Goal: Task Accomplishment & Management: Manage account settings

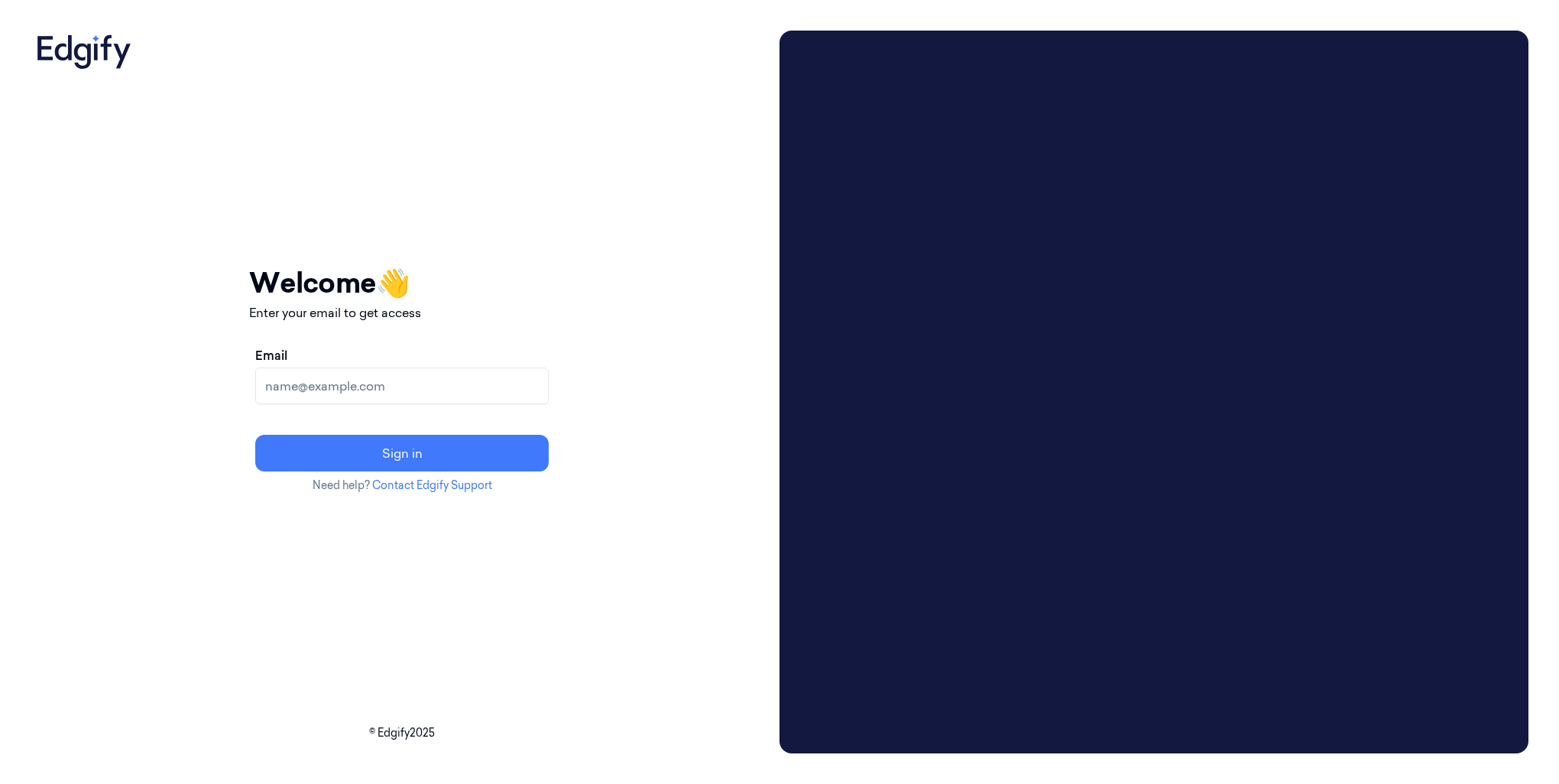
click at [406, 389] on input "Email" at bounding box center [401, 385] width 293 height 36
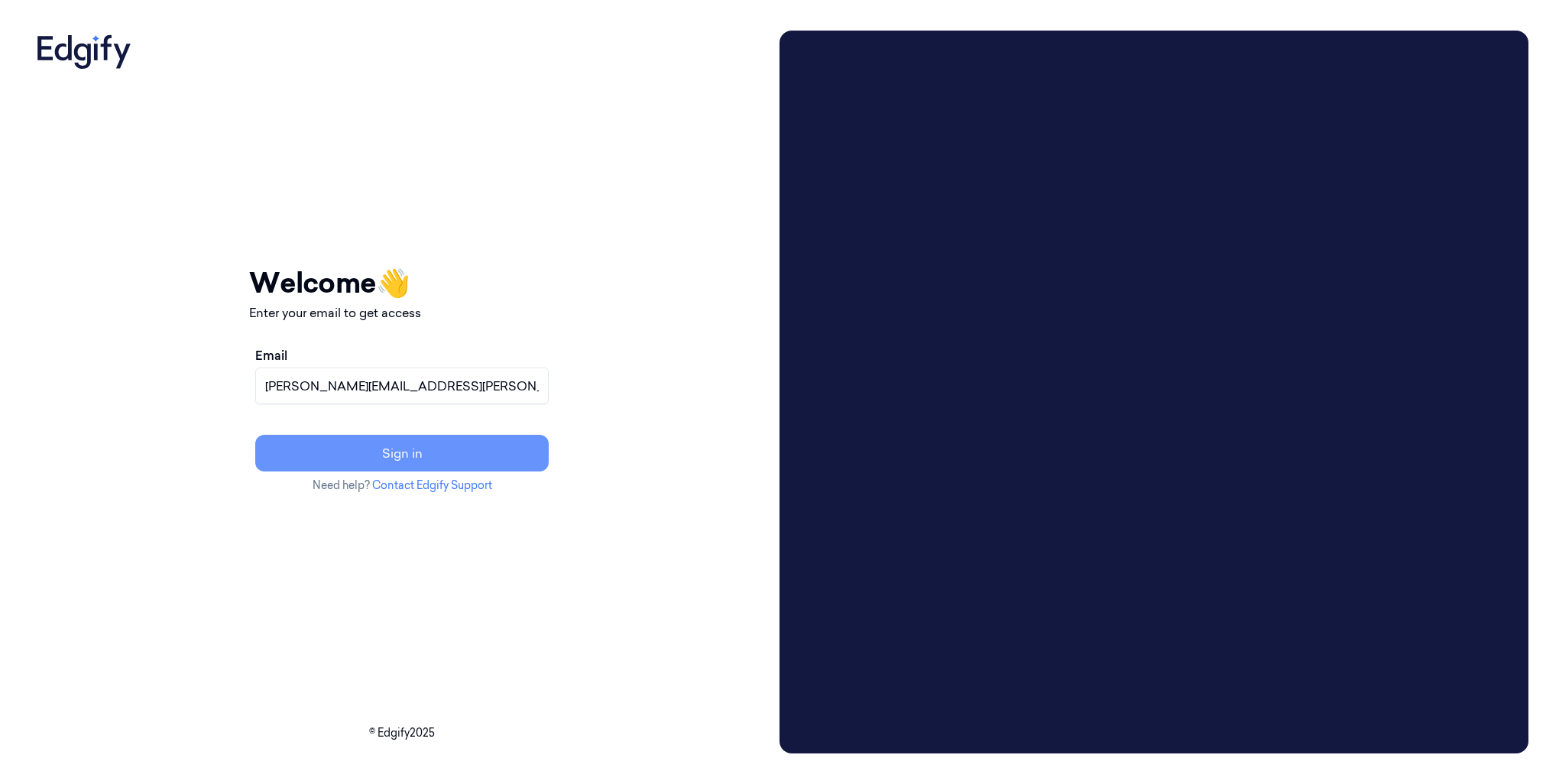
type input "adams.alexis@heb.com"
click at [415, 456] on button "Sign in" at bounding box center [401, 453] width 293 height 36
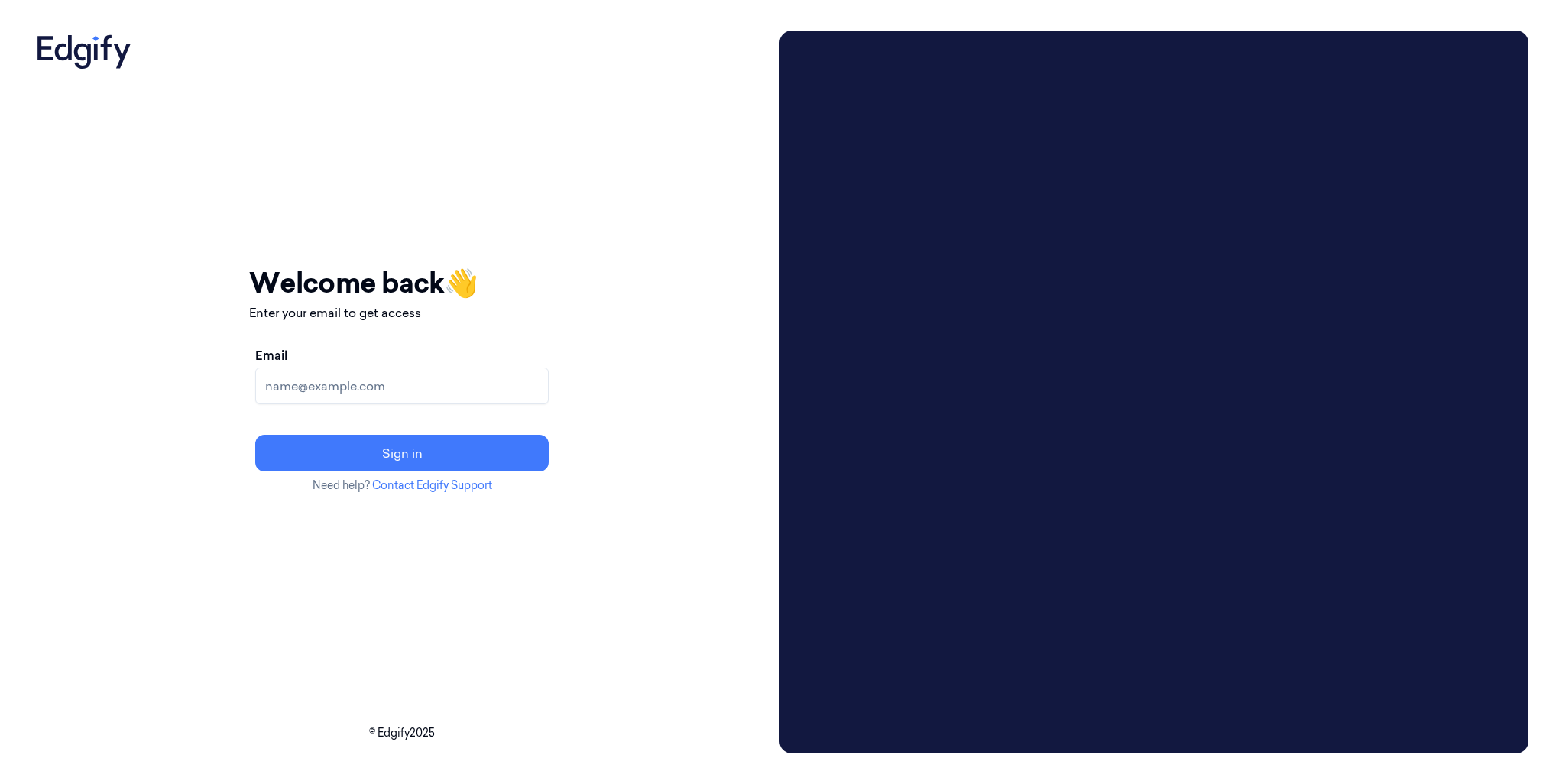
click at [428, 379] on input "Email" at bounding box center [401, 385] width 293 height 36
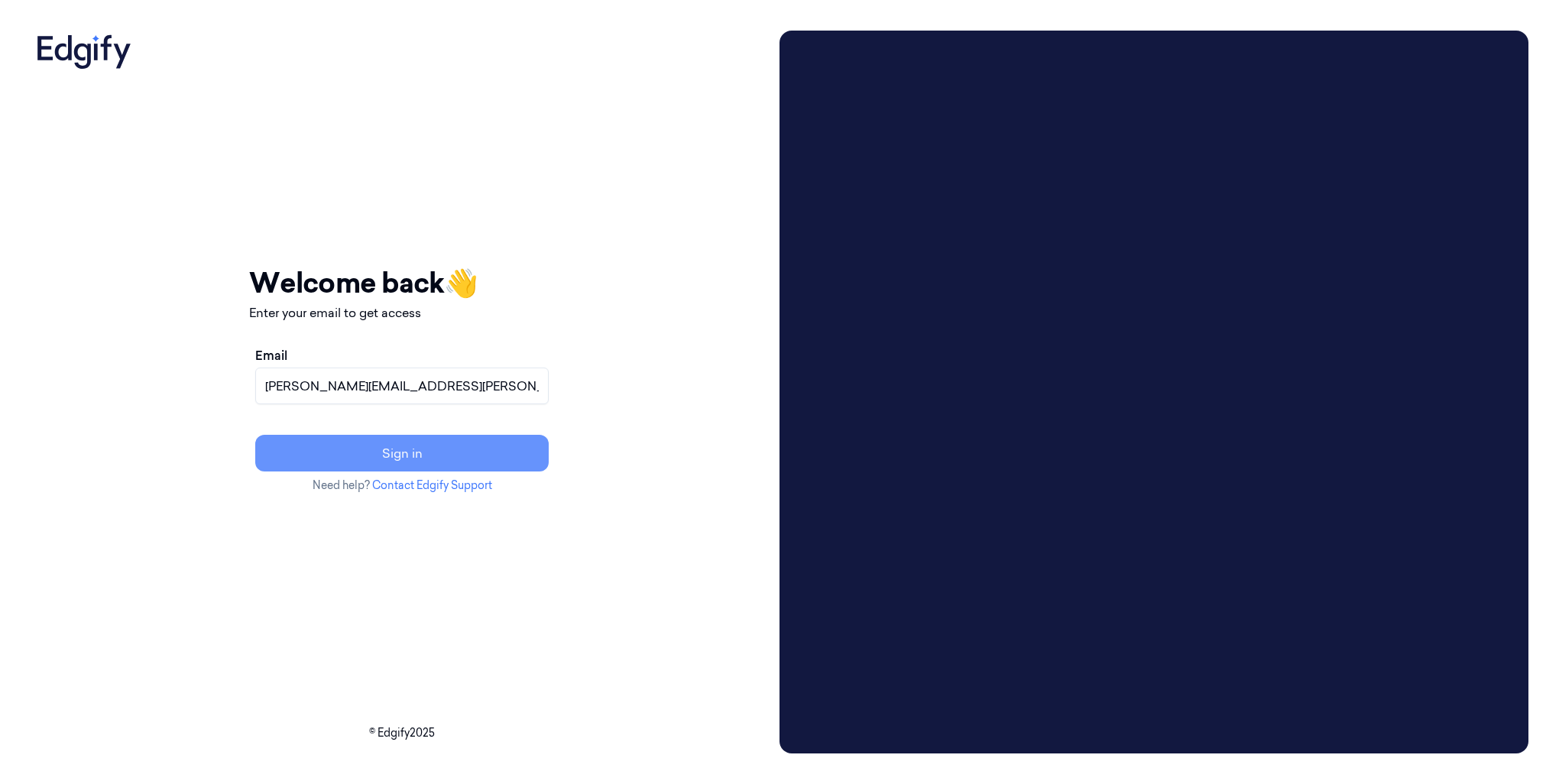
type input "adams.alexis@heb.com"
click at [499, 454] on button "Sign in" at bounding box center [401, 453] width 293 height 36
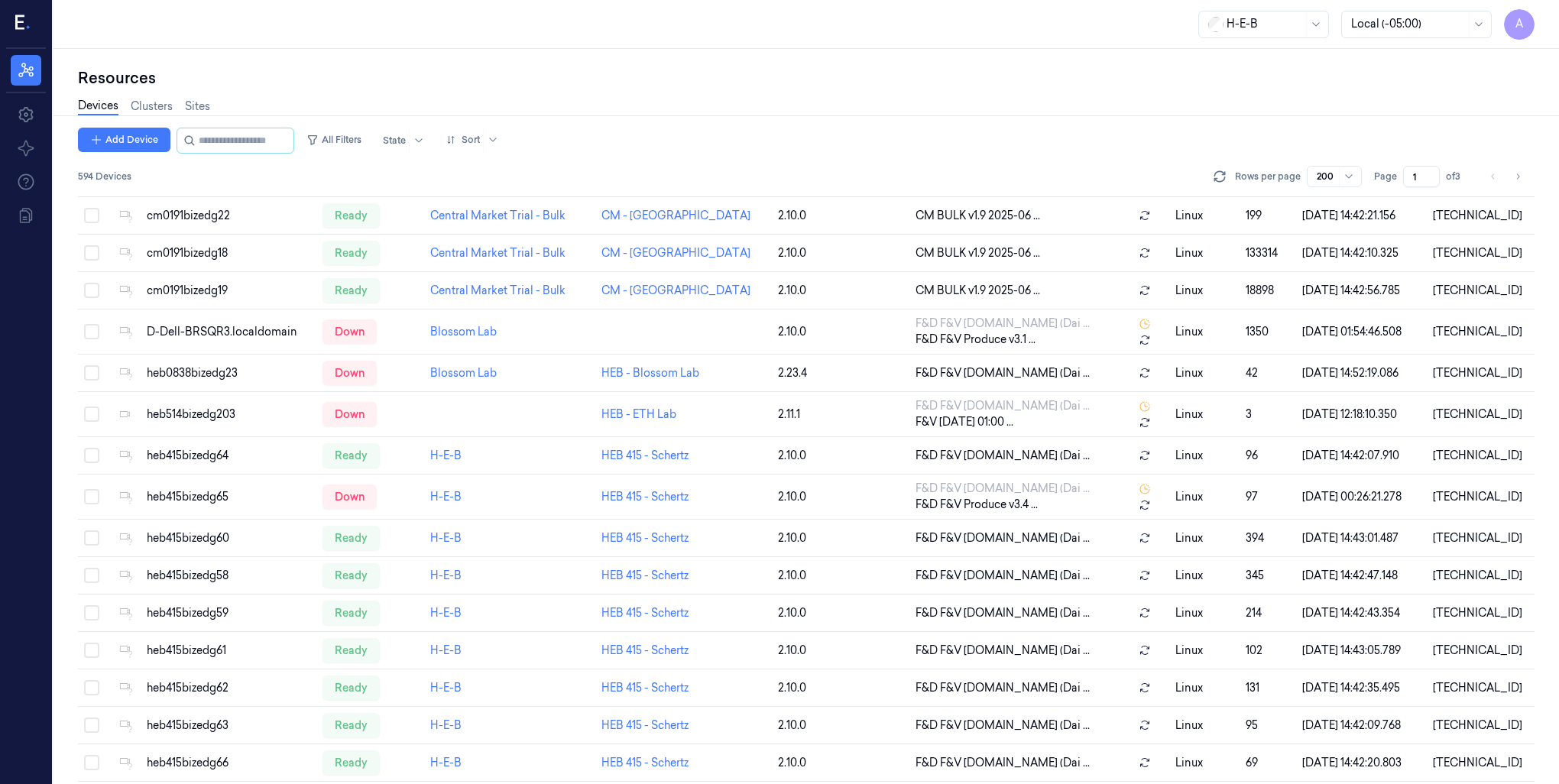
scroll to position [688, 0]
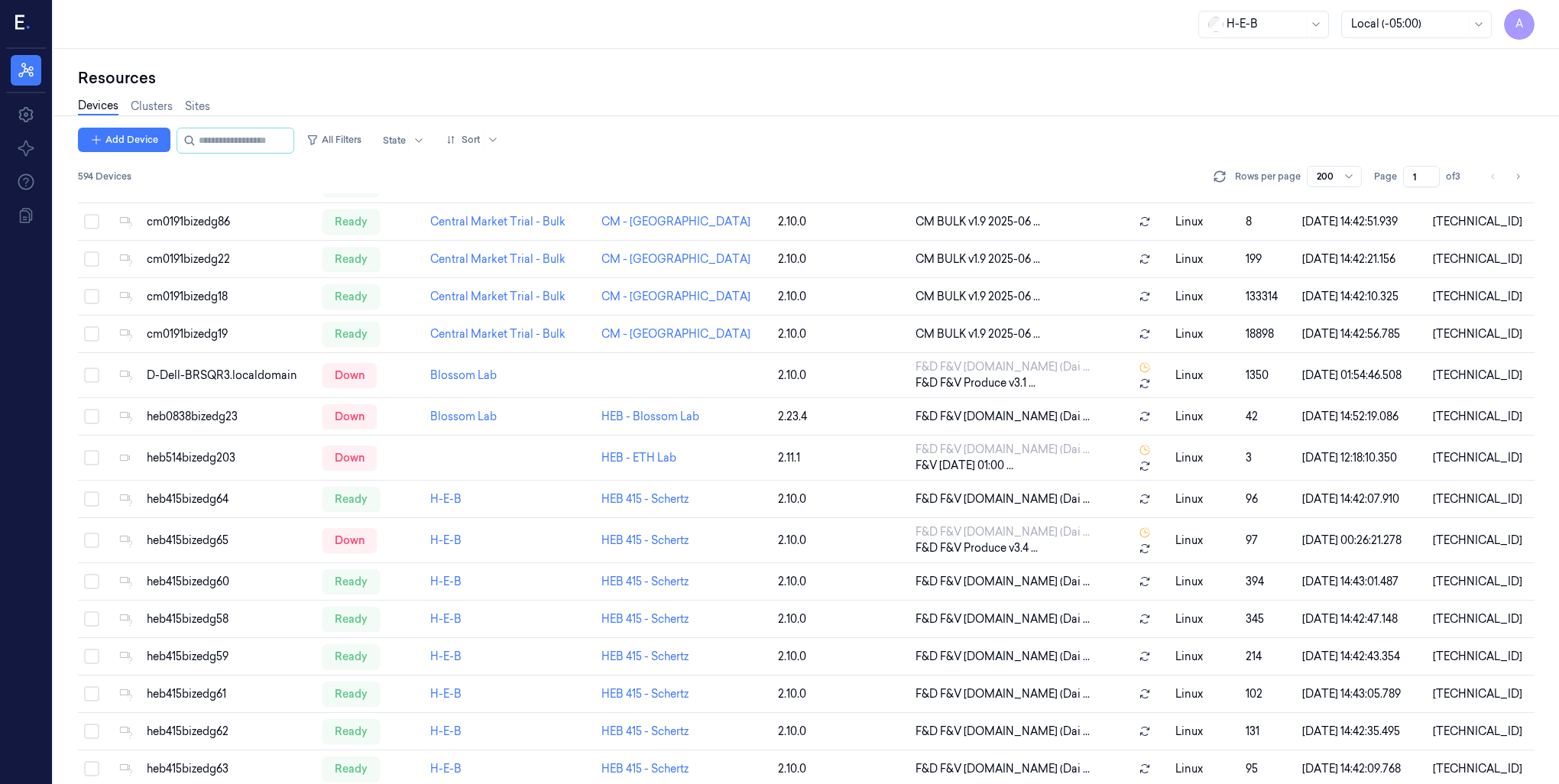
click at [107, 107] on link "Devices" at bounding box center [97, 106] width 40 height 18
click at [347, 142] on button "All Filters" at bounding box center [334, 140] width 67 height 24
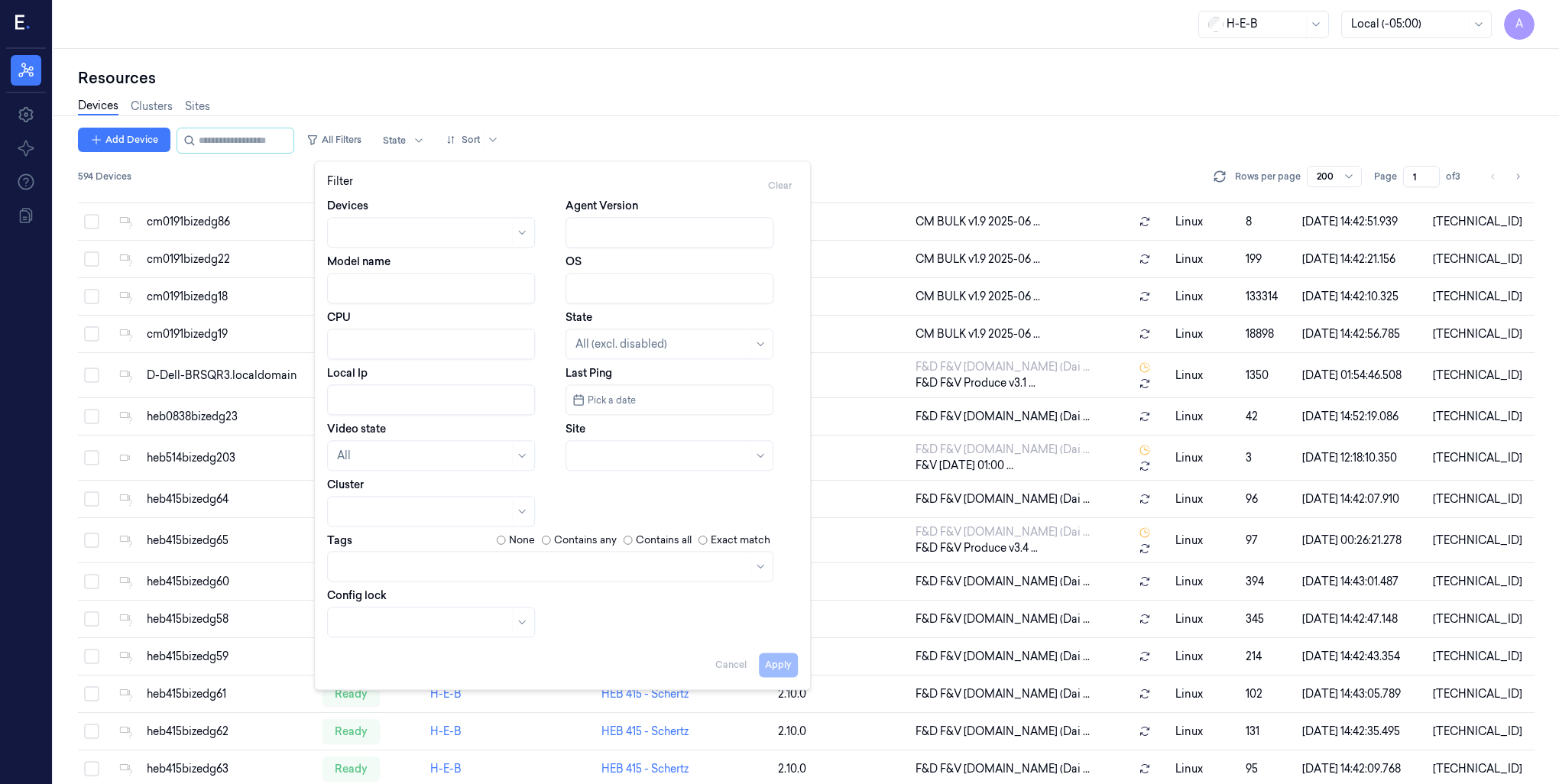
click at [528, 233] on div at bounding box center [524, 231] width 15 height 12
click at [471, 233] on div at bounding box center [423, 232] width 172 height 16
click at [406, 144] on div at bounding box center [394, 140] width 23 height 14
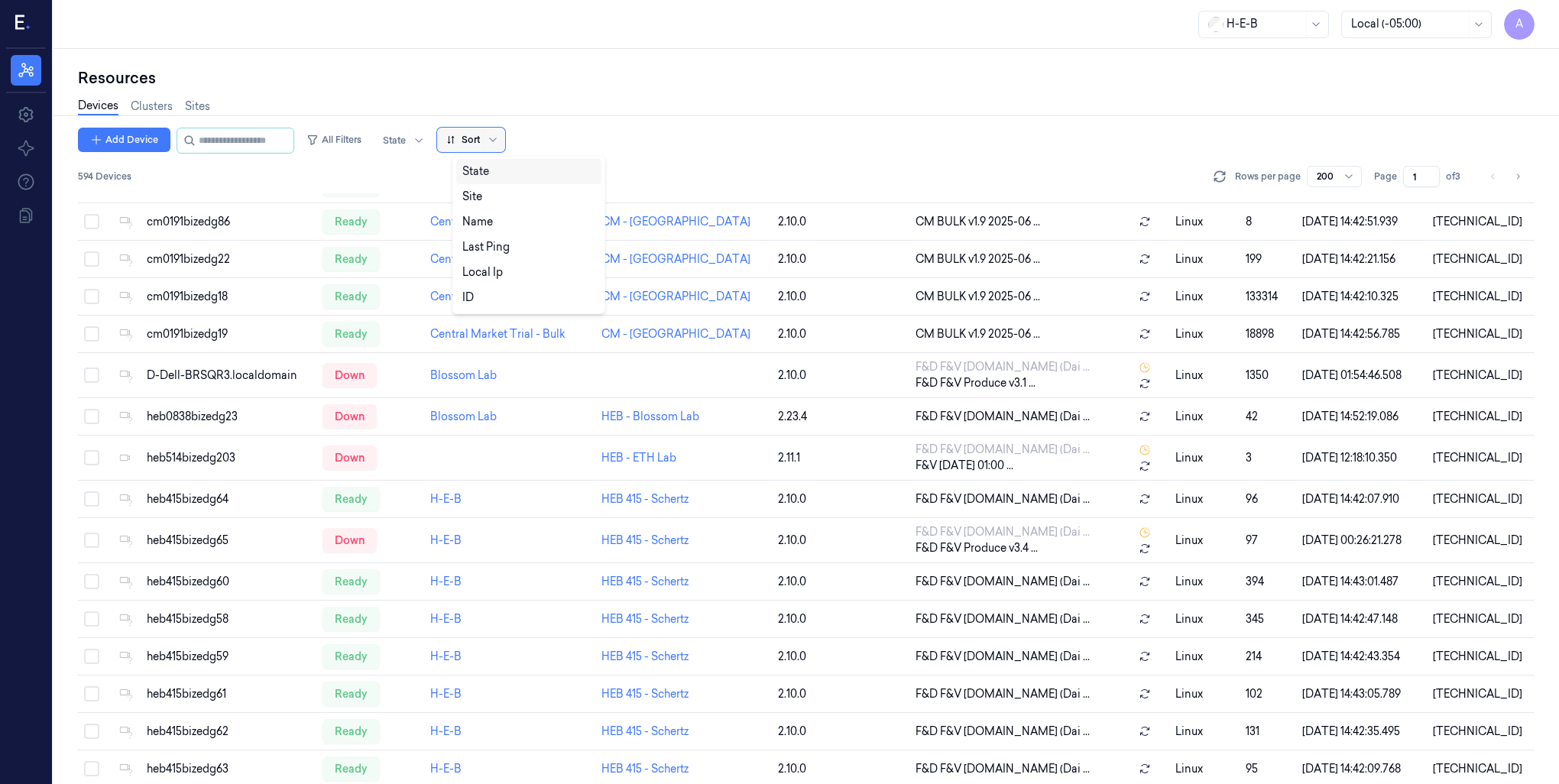
click at [480, 147] on div "Sort" at bounding box center [463, 140] width 34 height 24
